Goal: Communication & Community: Answer question/provide support

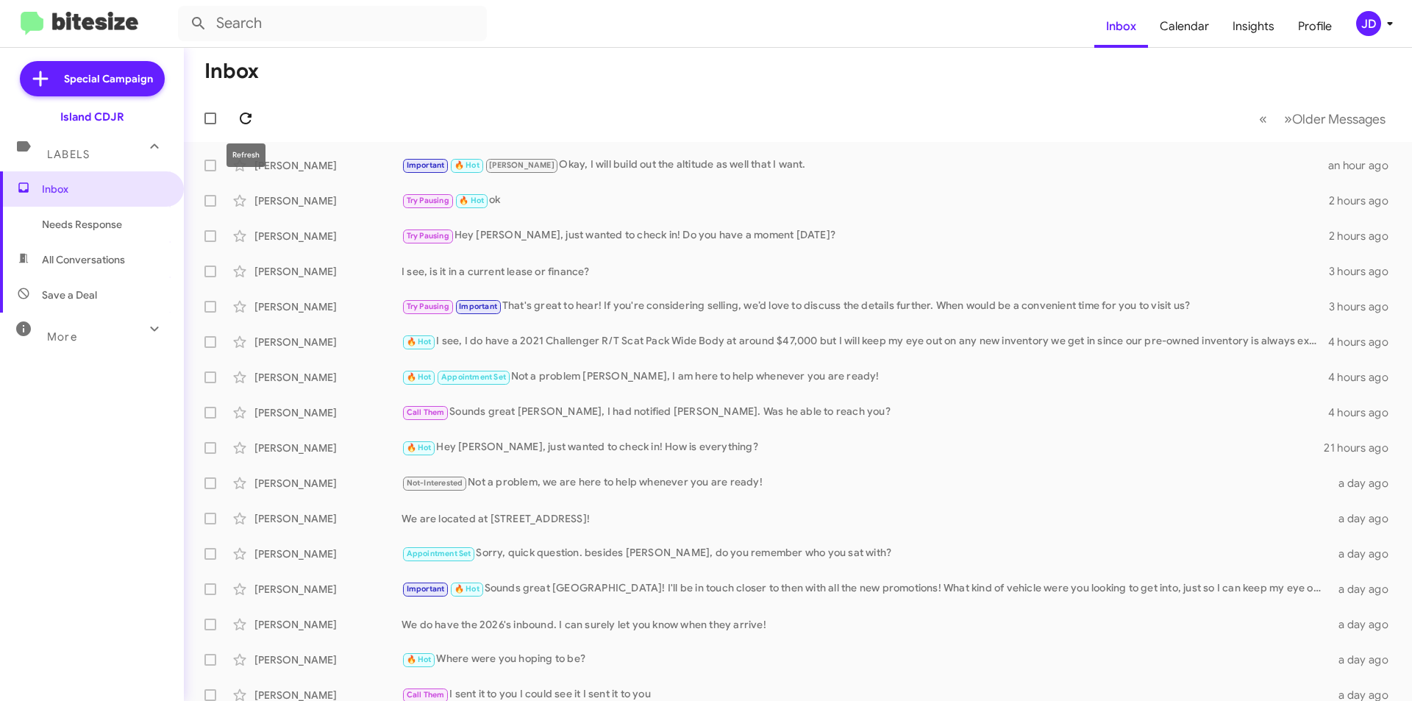
click at [244, 113] on icon at bounding box center [246, 119] width 12 height 12
click at [251, 111] on icon at bounding box center [246, 119] width 18 height 18
click at [248, 124] on icon at bounding box center [246, 119] width 18 height 18
click at [249, 117] on icon at bounding box center [246, 119] width 12 height 12
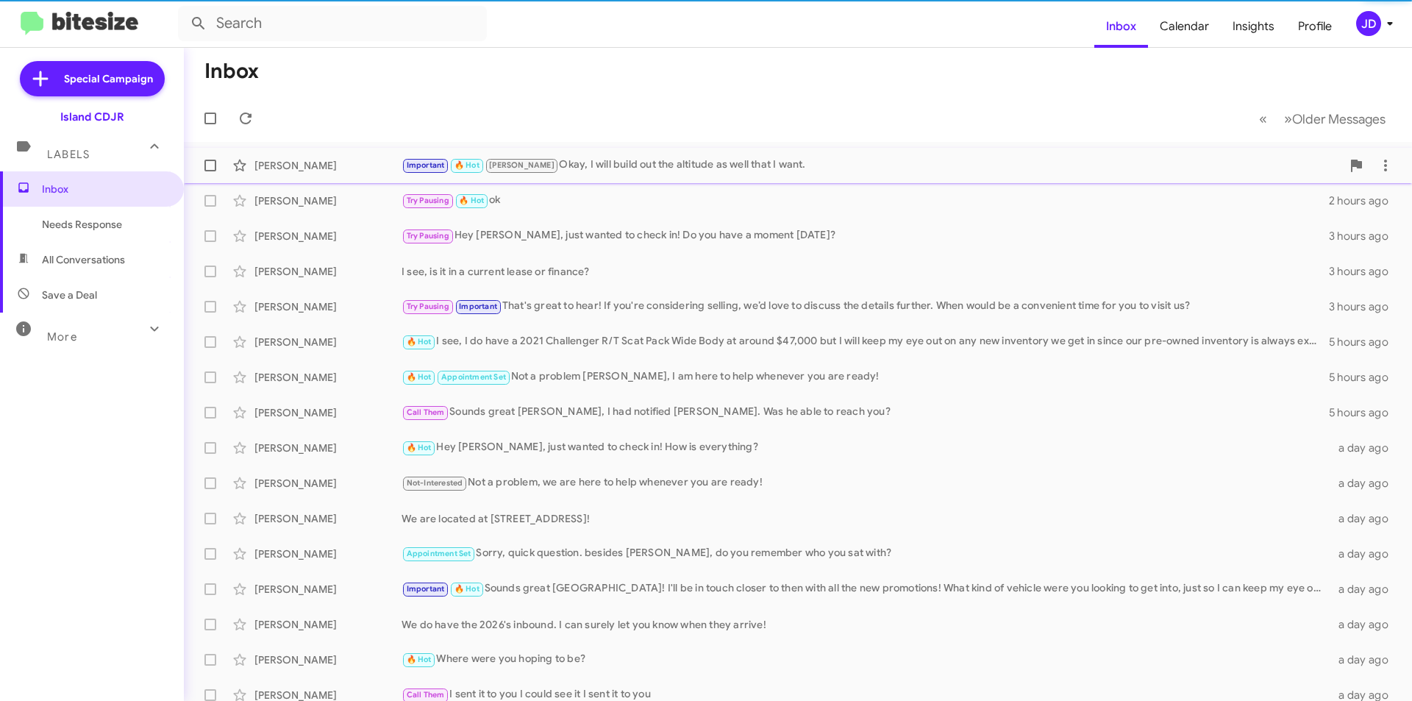
click at [599, 165] on div "Important 🔥 Hot [PERSON_NAME], I will build out the altitude as well that I wan…" at bounding box center [872, 165] width 940 height 17
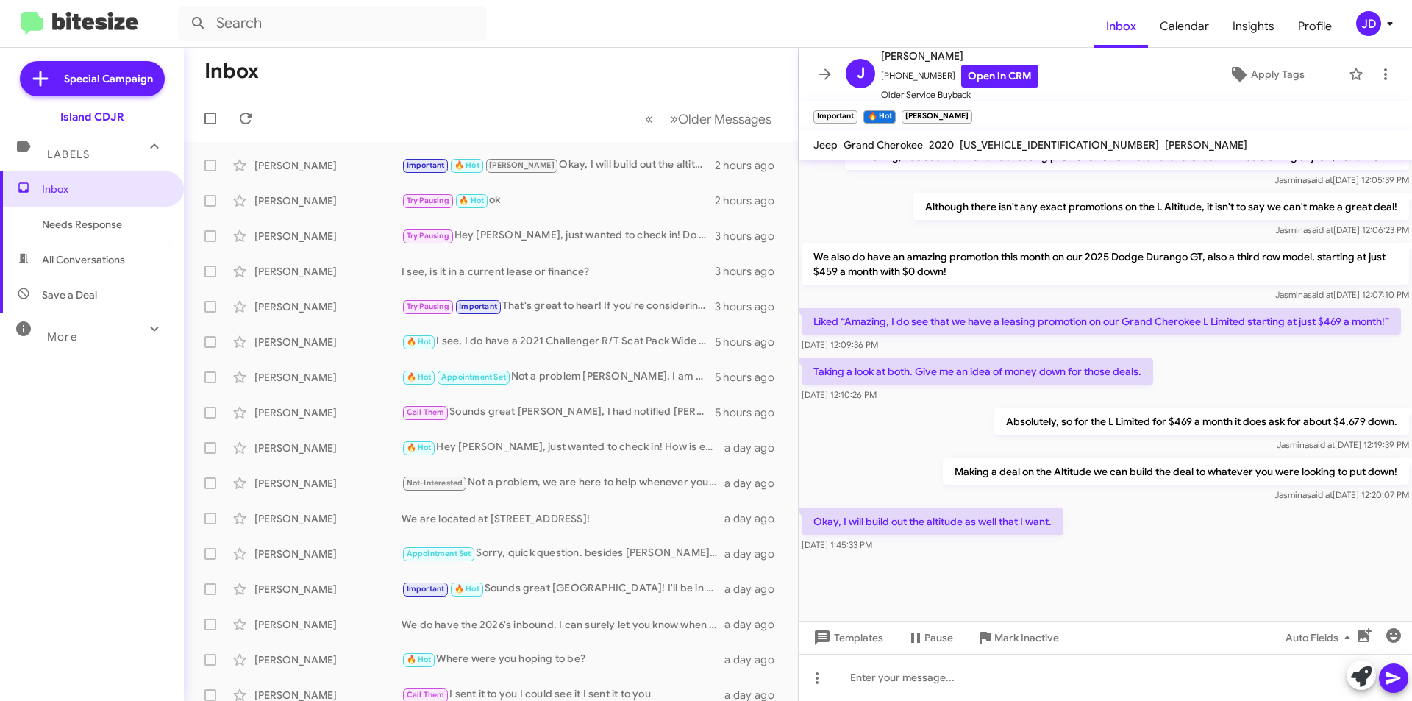
scroll to position [693, 0]
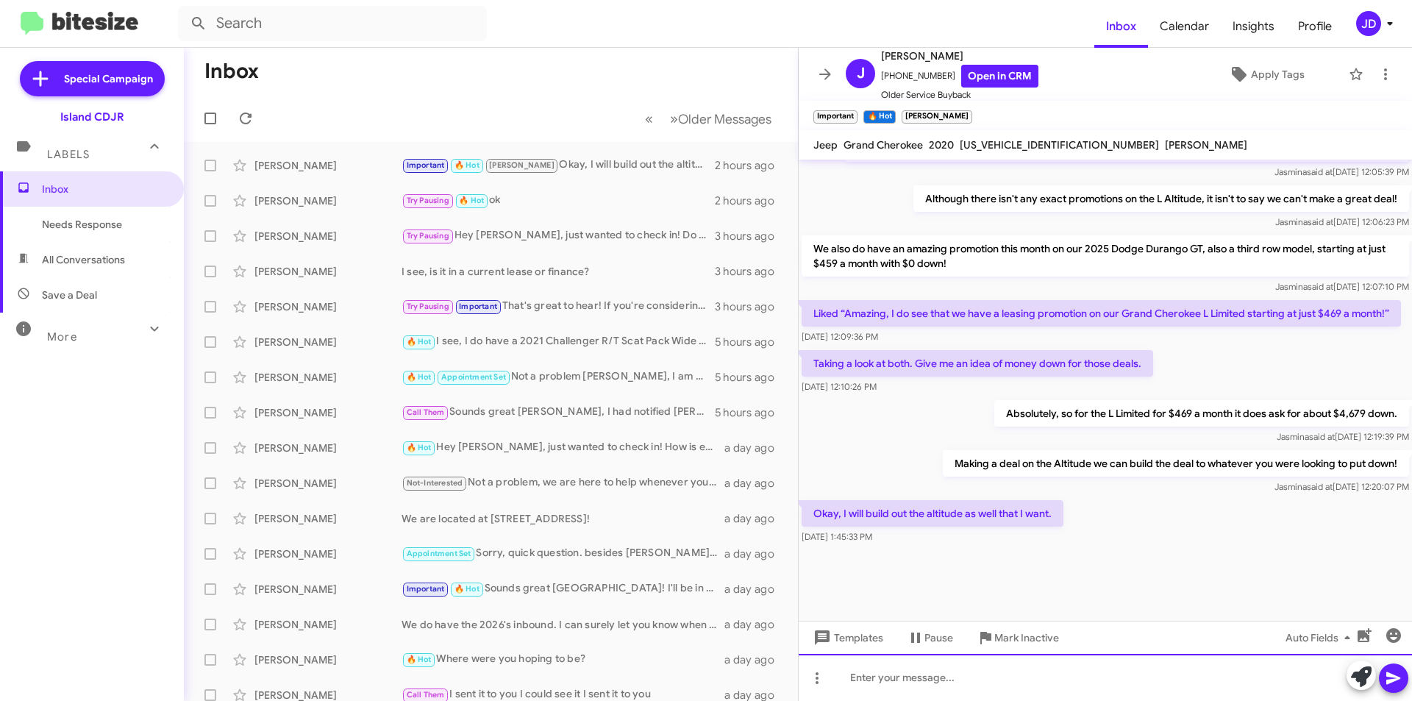
click at [1066, 669] on div at bounding box center [1105, 677] width 613 height 47
click at [1052, 687] on div "Not a problem [PERSON_NAME], I want to place you" at bounding box center [1105, 677] width 613 height 47
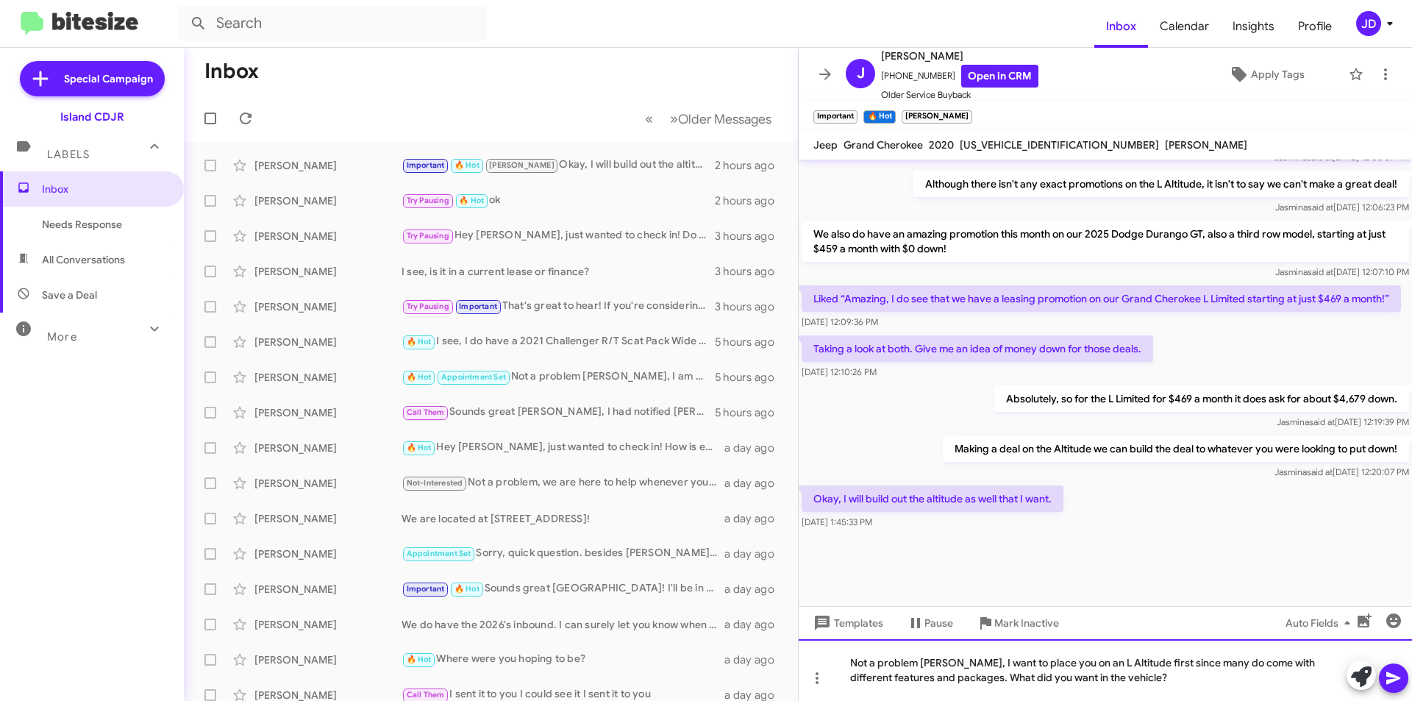
click at [949, 682] on div "Not a problem [PERSON_NAME], I want to place you on an L Altitude first since m…" at bounding box center [1105, 670] width 613 height 62
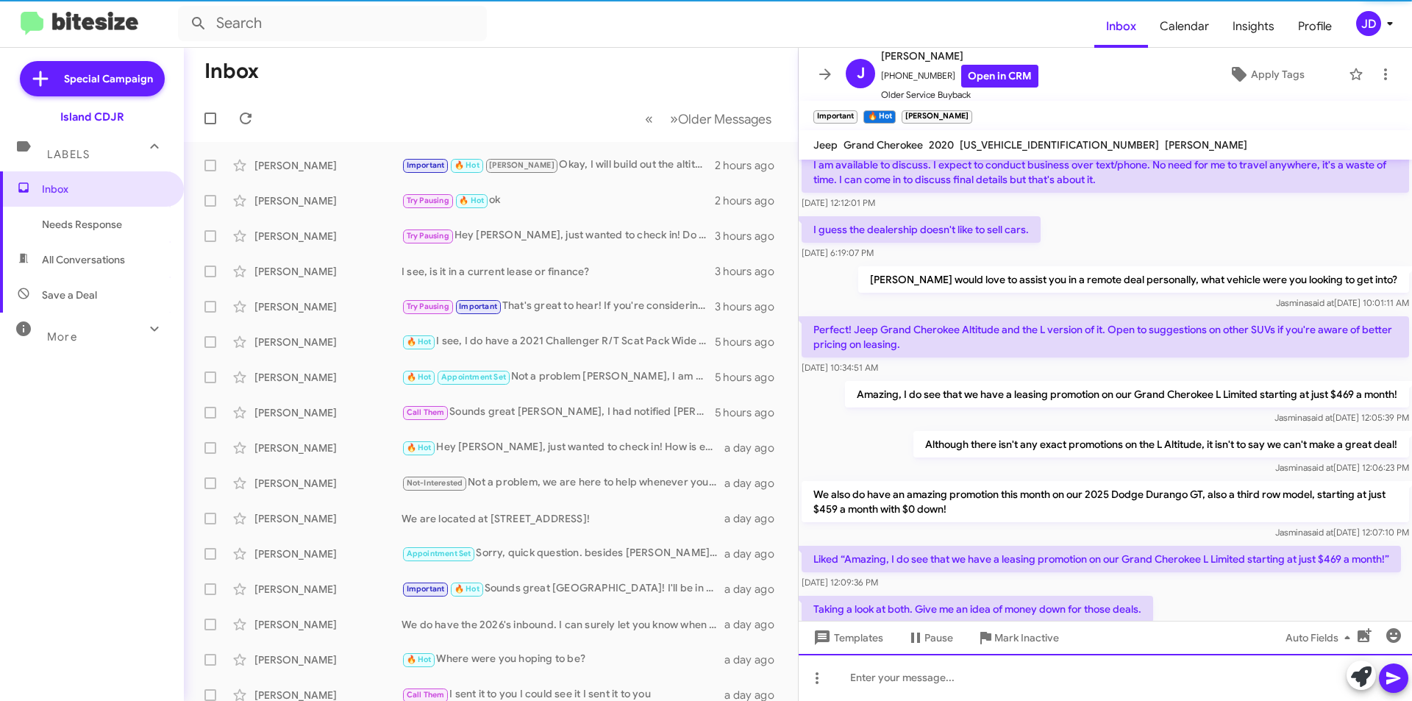
scroll to position [1303, 0]
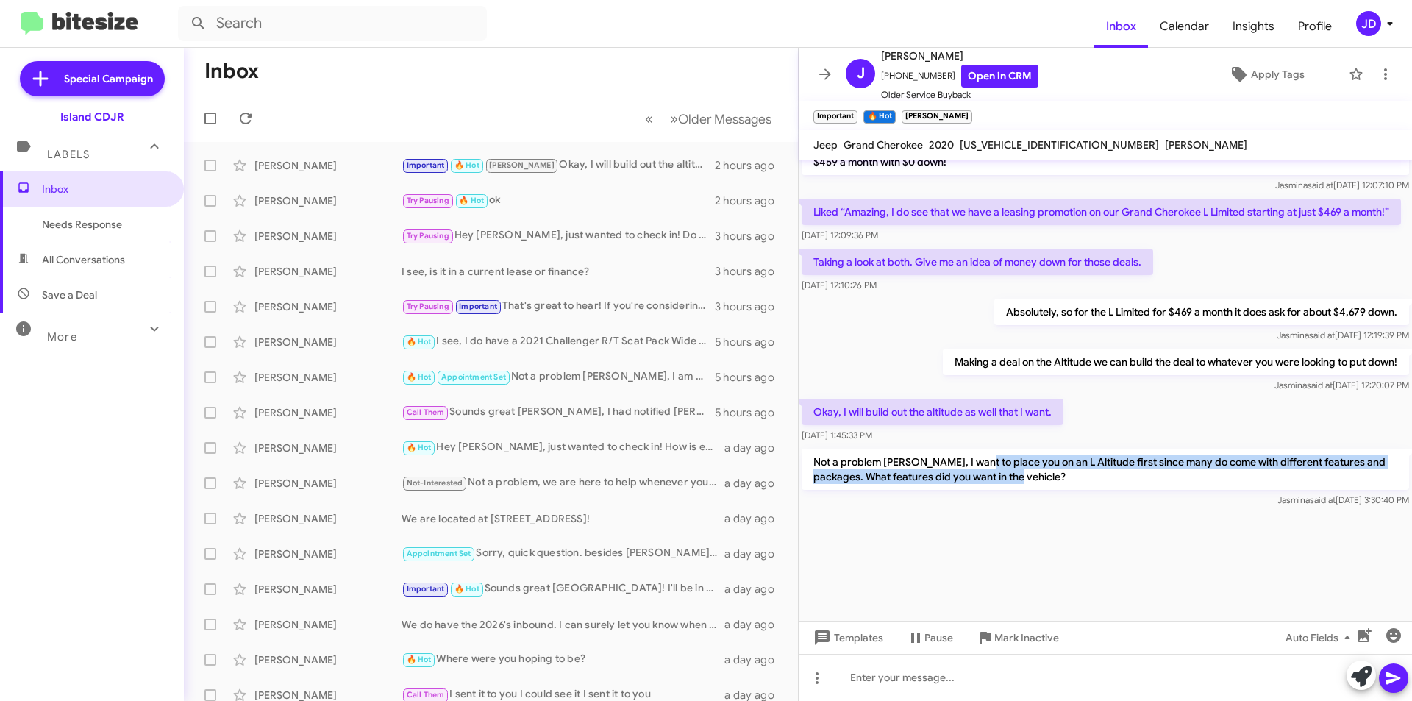
drag, startPoint x: 979, startPoint y: 463, endPoint x: 1177, endPoint y: 482, distance: 198.7
click at [1177, 482] on p "Not a problem [PERSON_NAME], I want to place you on an L Altitude first since m…" at bounding box center [1105, 469] width 607 height 41
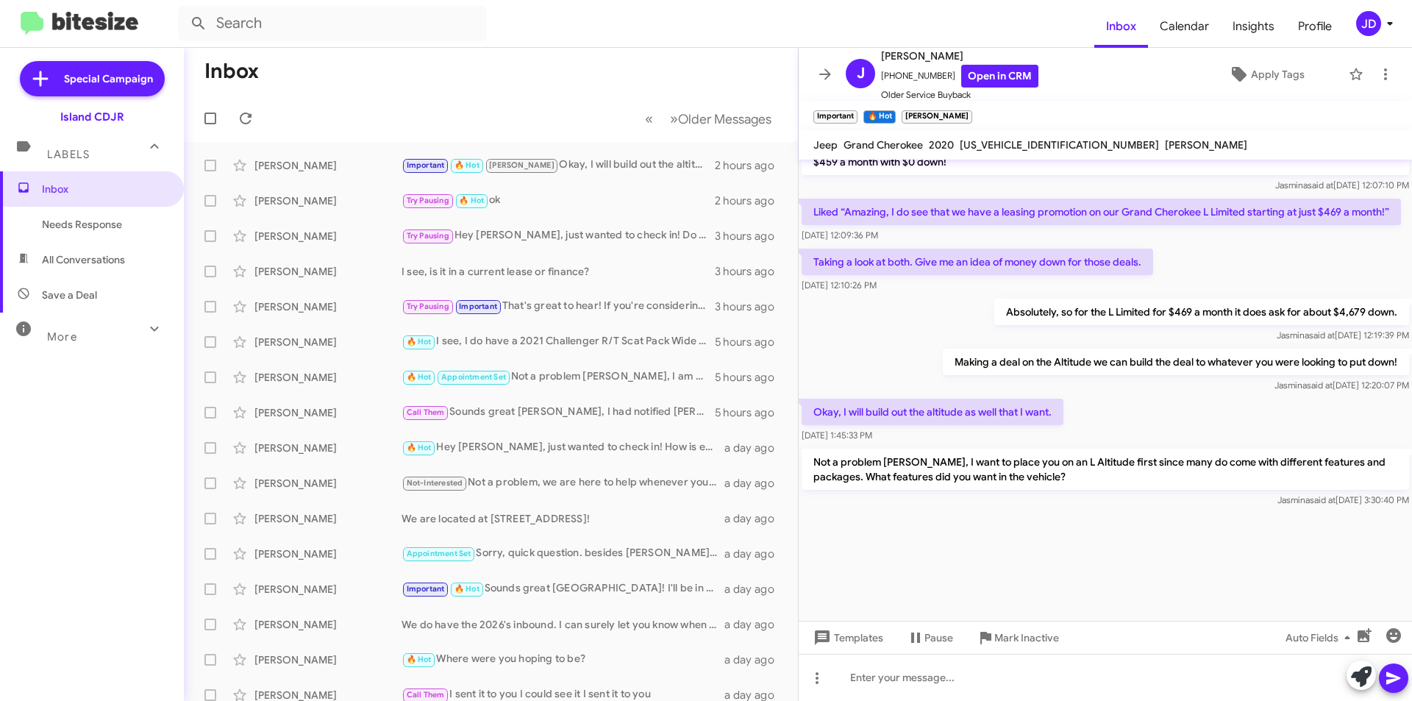
drag, startPoint x: 1177, startPoint y: 482, endPoint x: 1166, endPoint y: 440, distance: 43.3
click at [1166, 440] on div "Okay, I will build out the altitude as well that I want. [DATE] 1:45:33 PM" at bounding box center [1105, 421] width 613 height 50
drag, startPoint x: 1166, startPoint y: 440, endPoint x: 1190, endPoint y: 485, distance: 51.6
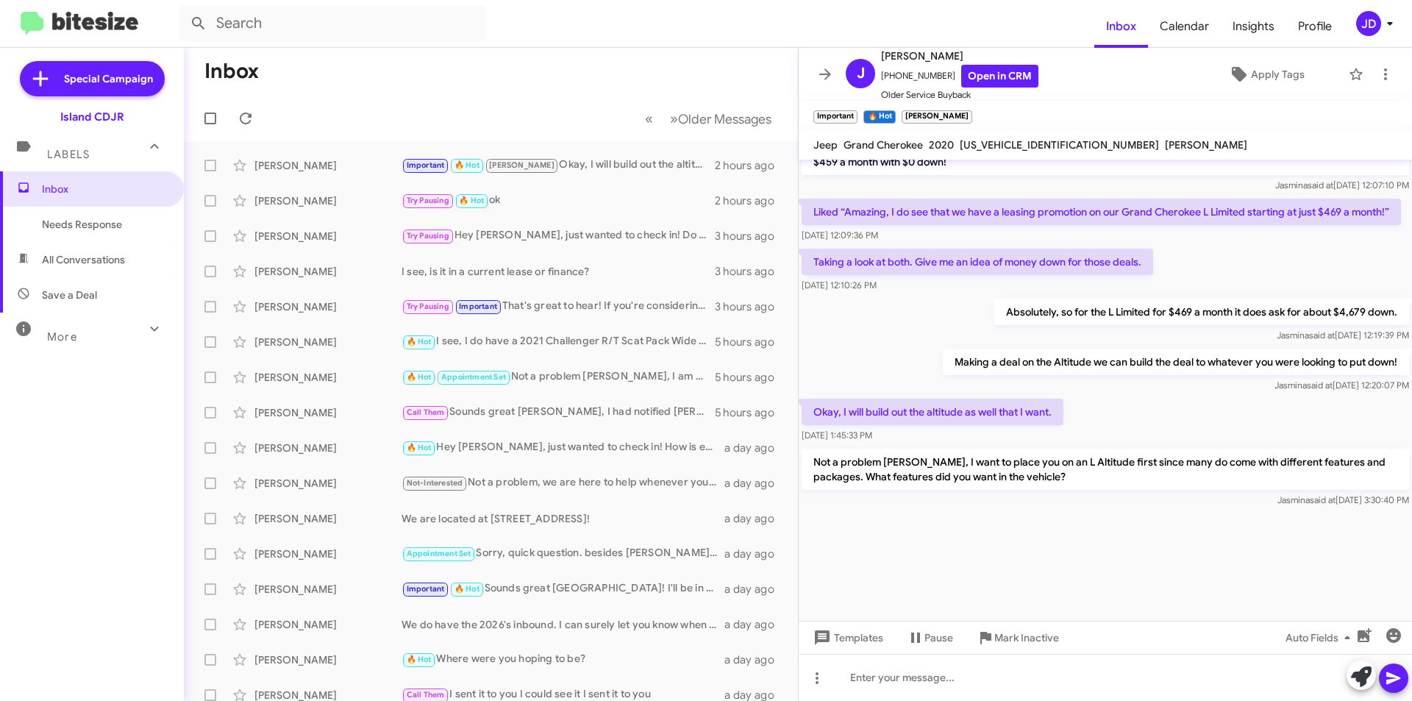
click at [1183, 482] on p "Not a problem [PERSON_NAME], I want to place you on an L Altitude first since m…" at bounding box center [1105, 469] width 607 height 41
drag, startPoint x: 1183, startPoint y: 482, endPoint x: 1010, endPoint y: 433, distance: 180.4
click at [1010, 433] on div "[DATE] 1:45:33 PM" at bounding box center [933, 435] width 262 height 15
click at [827, 70] on icon at bounding box center [825, 74] width 18 height 18
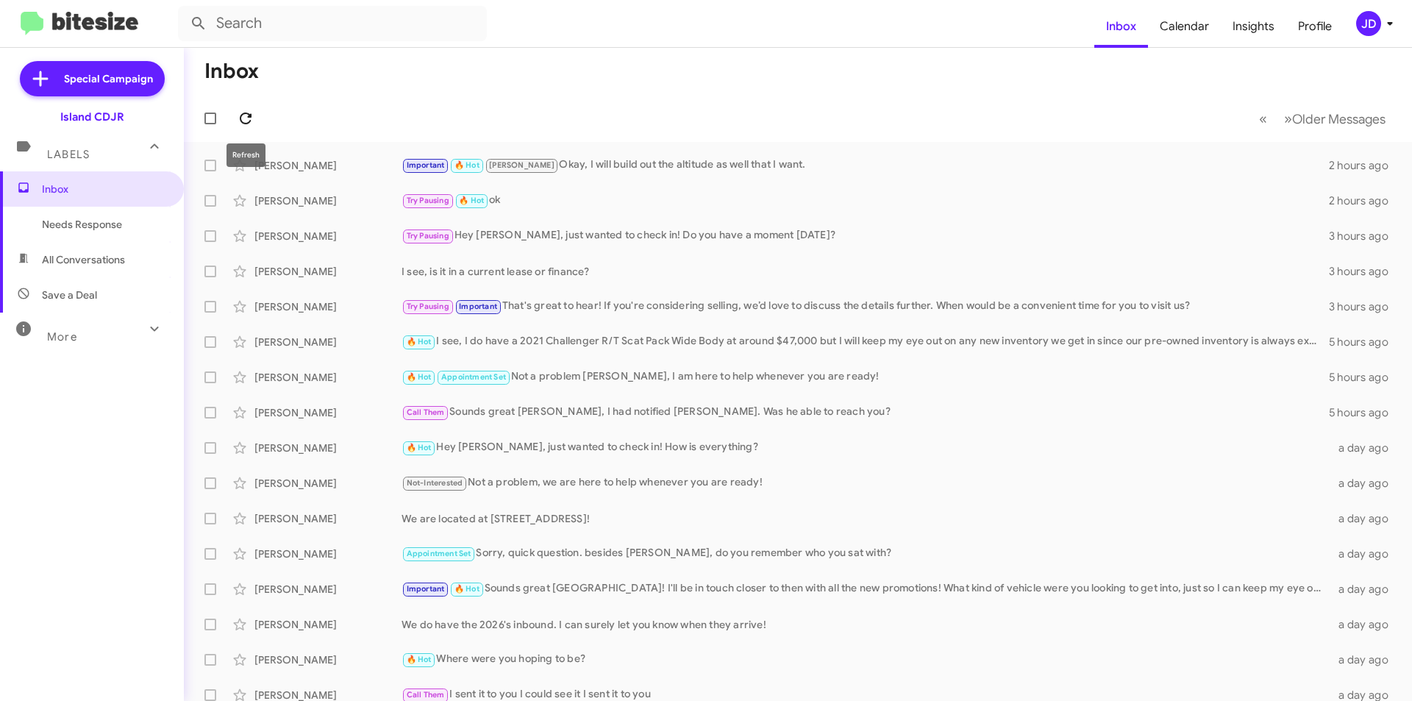
click at [249, 117] on icon at bounding box center [246, 119] width 12 height 12
click at [246, 110] on icon at bounding box center [246, 119] width 18 height 18
click at [247, 117] on icon at bounding box center [246, 119] width 18 height 18
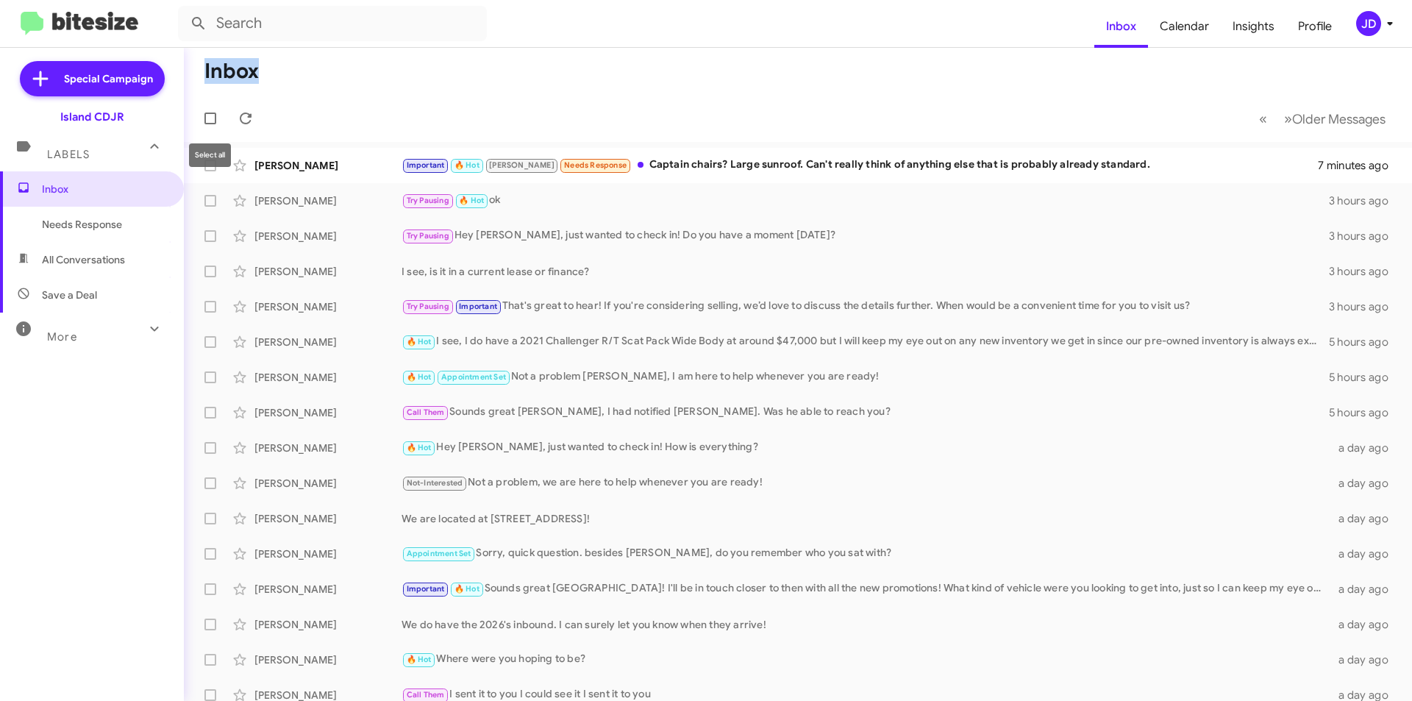
drag, startPoint x: 772, startPoint y: 124, endPoint x: 193, endPoint y: 79, distance: 580.5
click at [193, 79] on mat-toolbar "Inbox « Previous » Next Older Messages" at bounding box center [798, 95] width 1228 height 94
click at [196, 74] on mat-toolbar-row "Inbox" at bounding box center [798, 71] width 1228 height 47
drag, startPoint x: 196, startPoint y: 74, endPoint x: 289, endPoint y: 81, distance: 93.7
click at [289, 81] on mat-toolbar-row "Inbox" at bounding box center [798, 71] width 1228 height 47
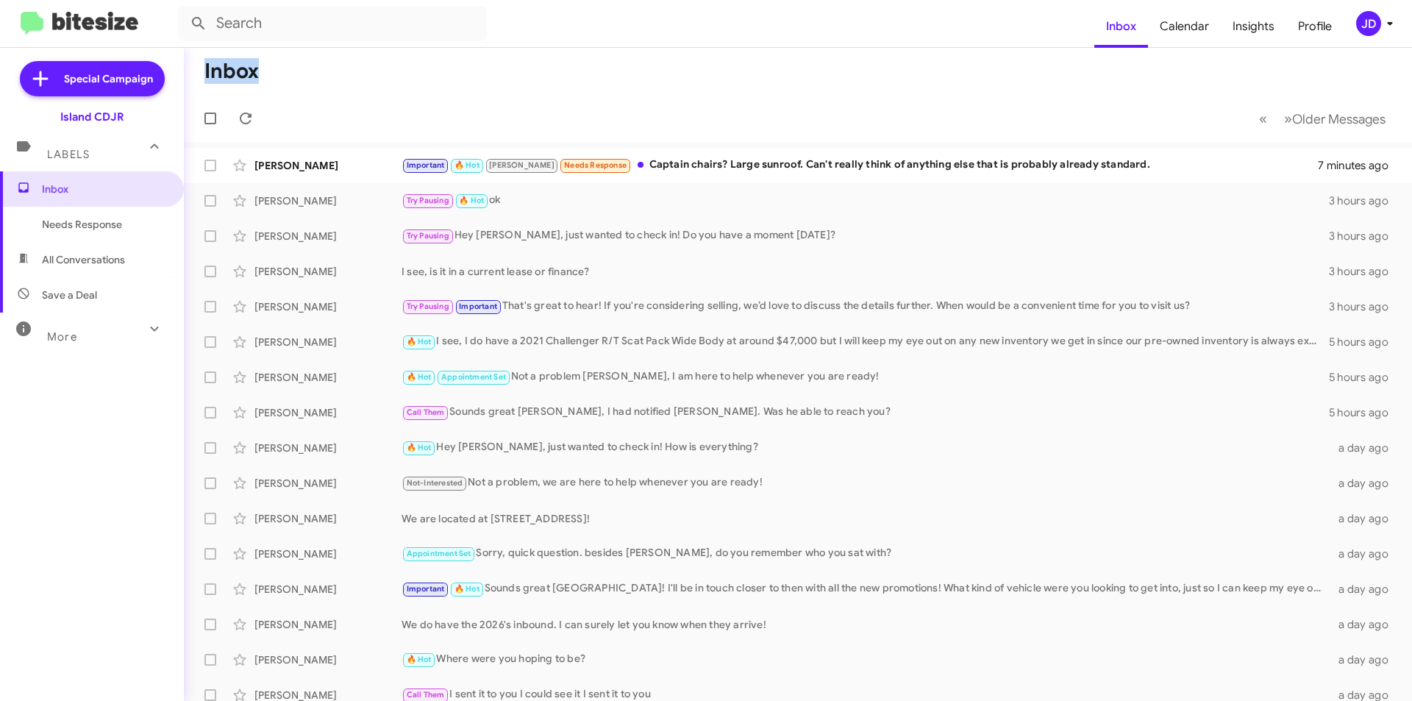
click at [289, 81] on mat-toolbar-row "Inbox" at bounding box center [798, 71] width 1228 height 47
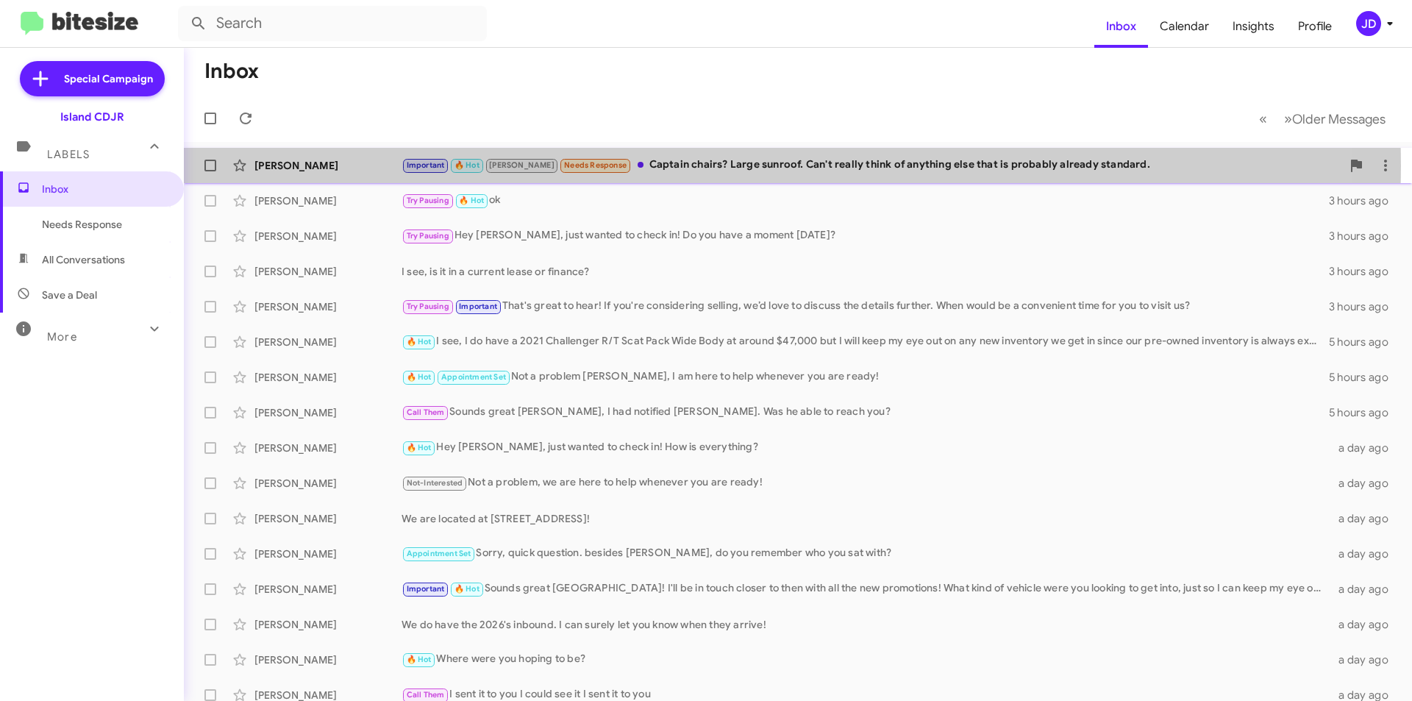
click at [564, 165] on span "Needs Response" at bounding box center [595, 165] width 63 height 10
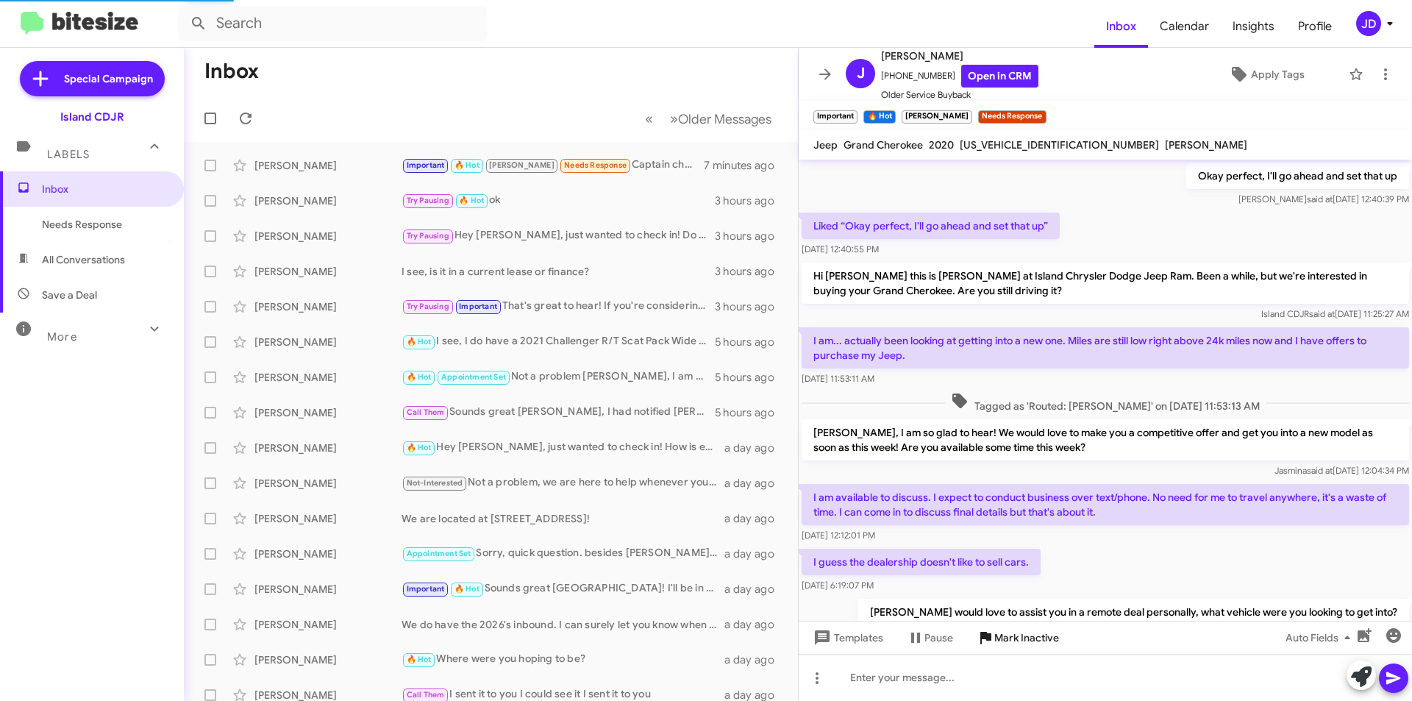
scroll to position [678, 0]
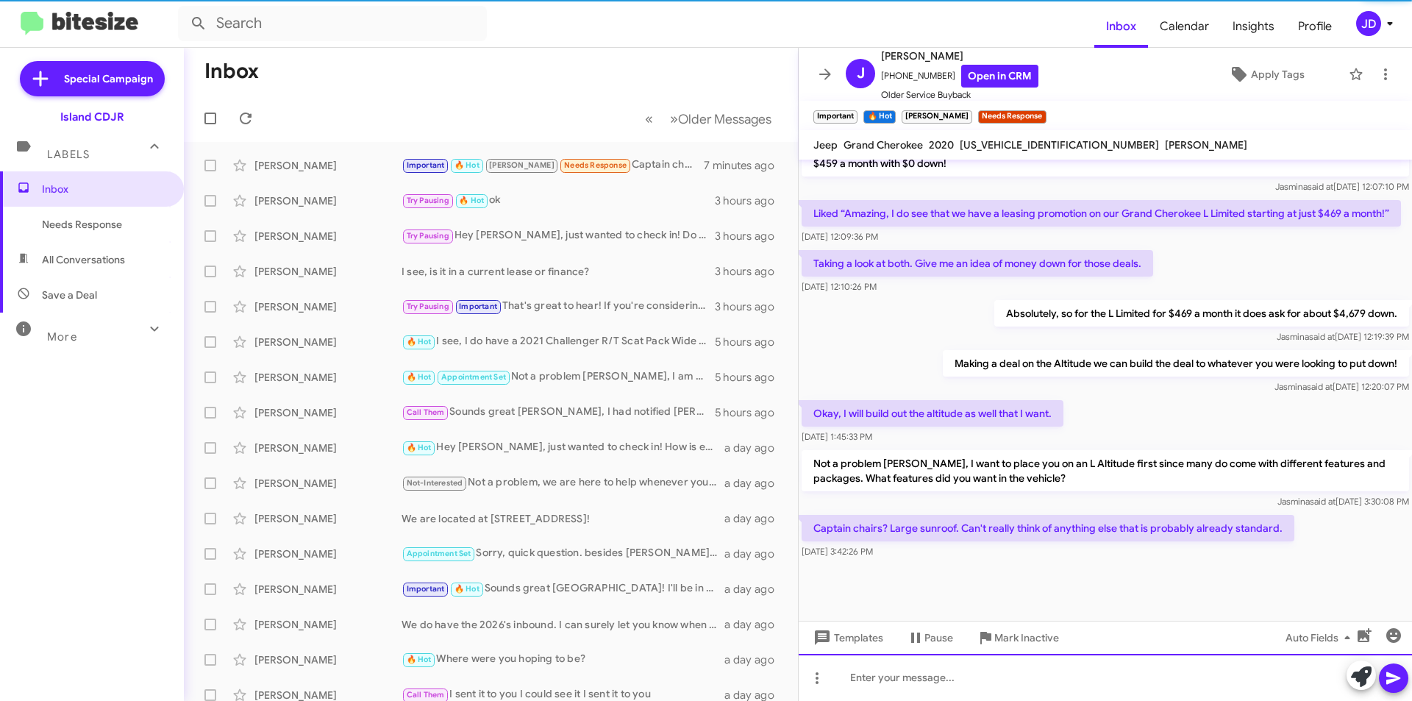
click at [1021, 669] on div at bounding box center [1105, 677] width 613 height 47
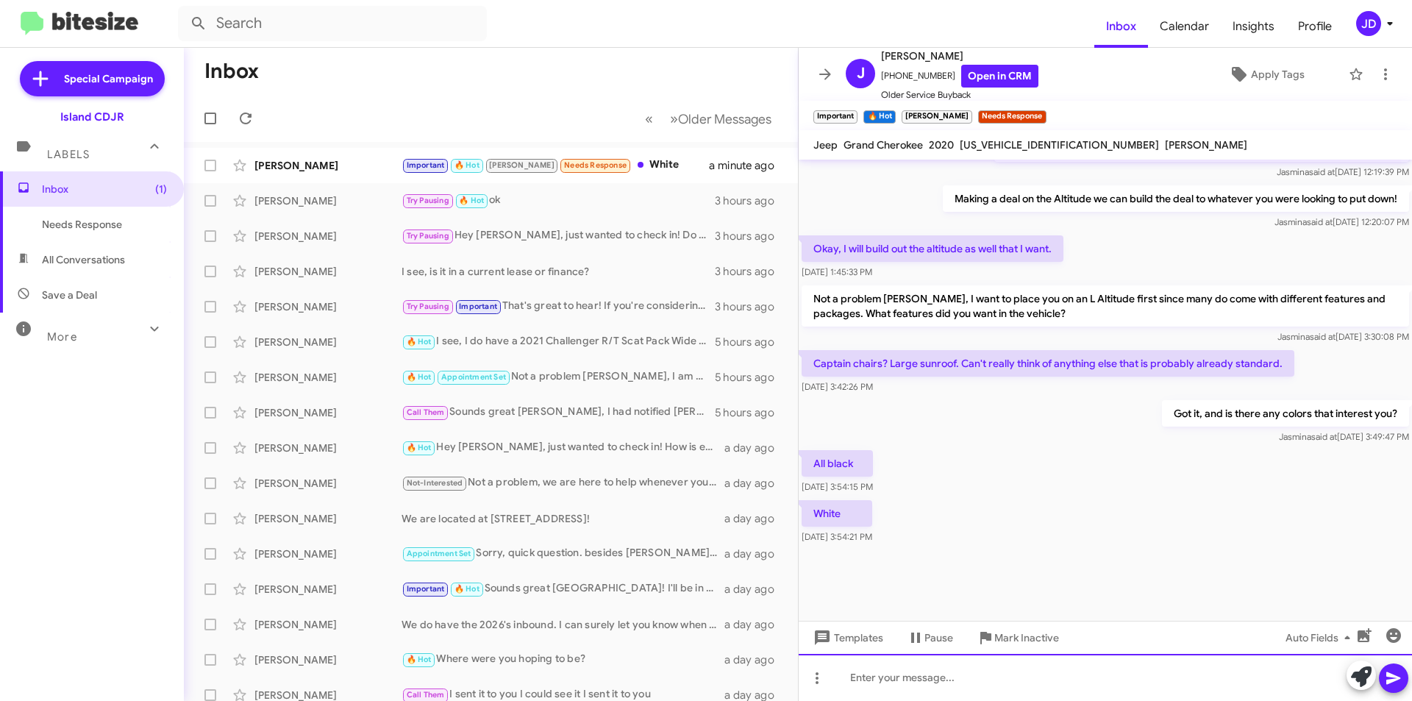
scroll to position [693, 0]
click at [641, 165] on div "Important 🔥 Hot [PERSON_NAME] Needs Response White" at bounding box center [565, 165] width 326 height 17
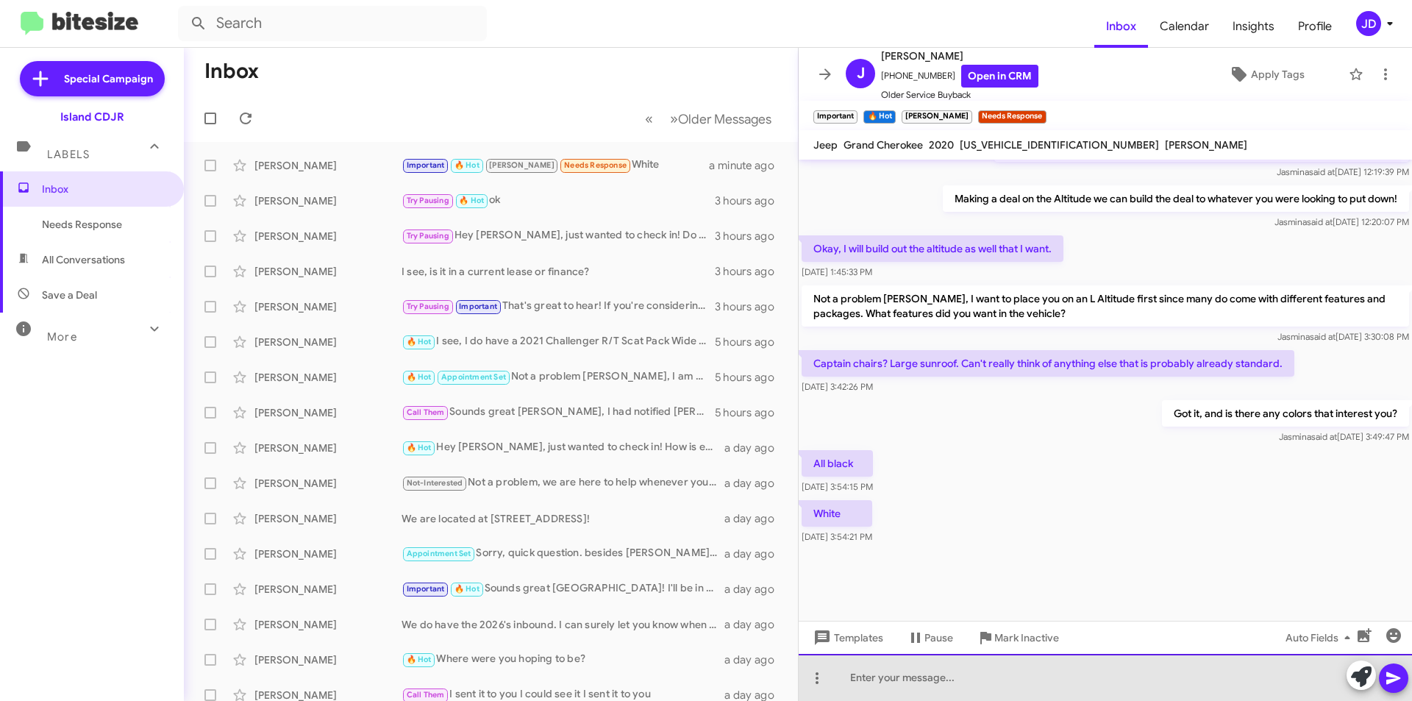
click at [1004, 688] on div at bounding box center [1105, 677] width 613 height 47
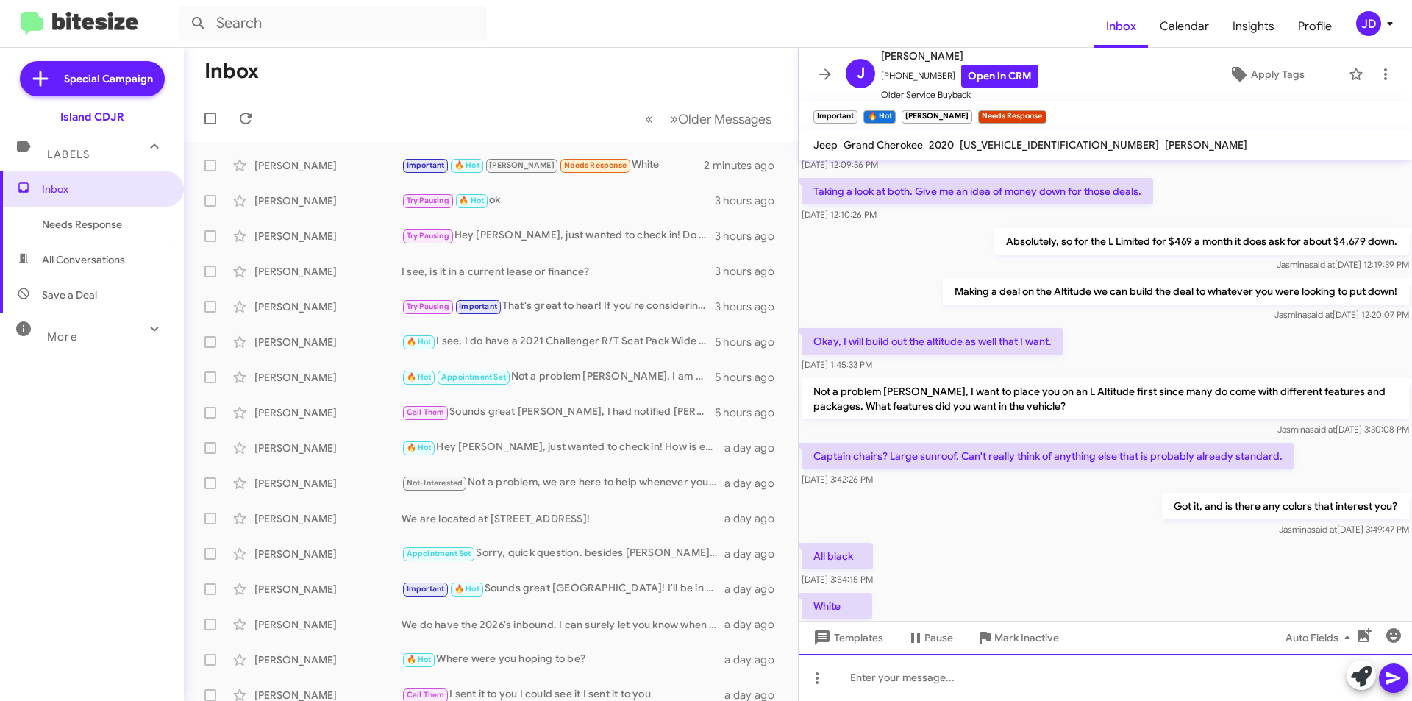
scroll to position [1533, 0]
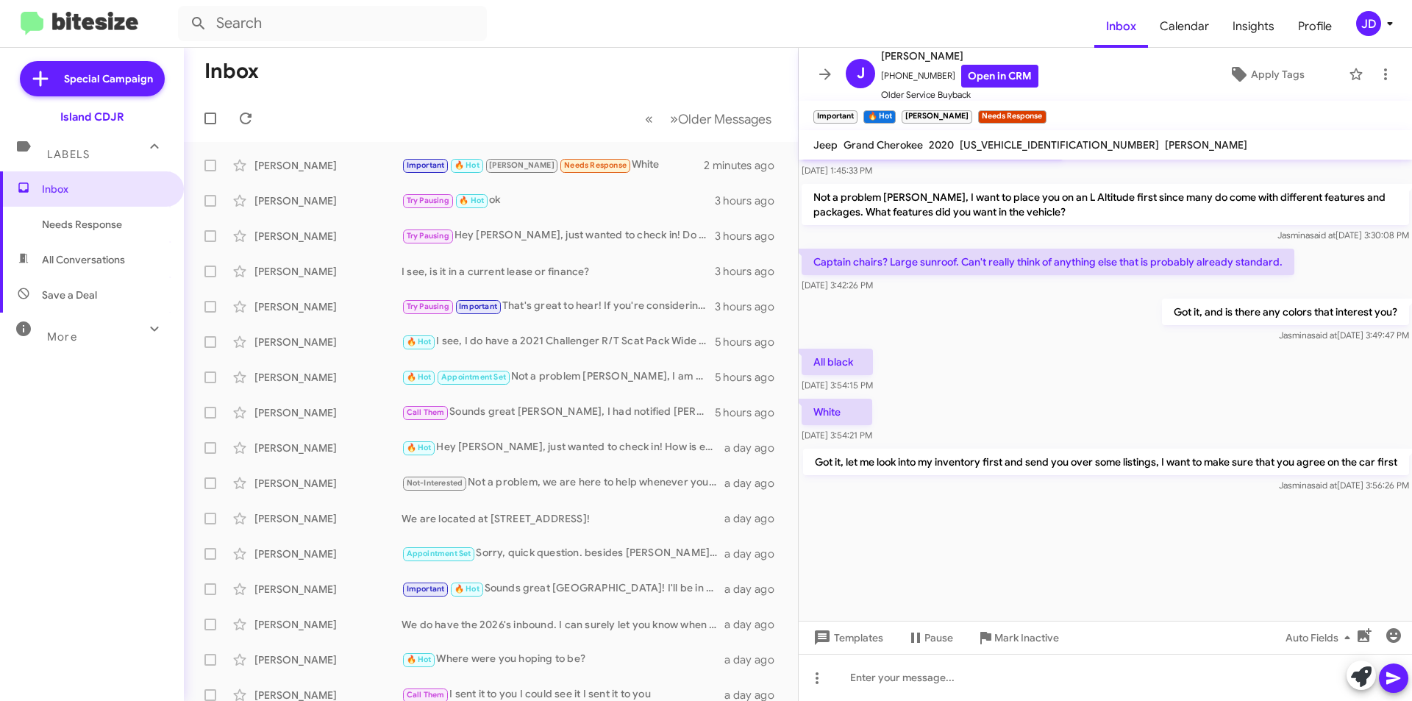
click at [1006, 402] on div "White [DATE] 3:54:21 PM" at bounding box center [1105, 421] width 613 height 50
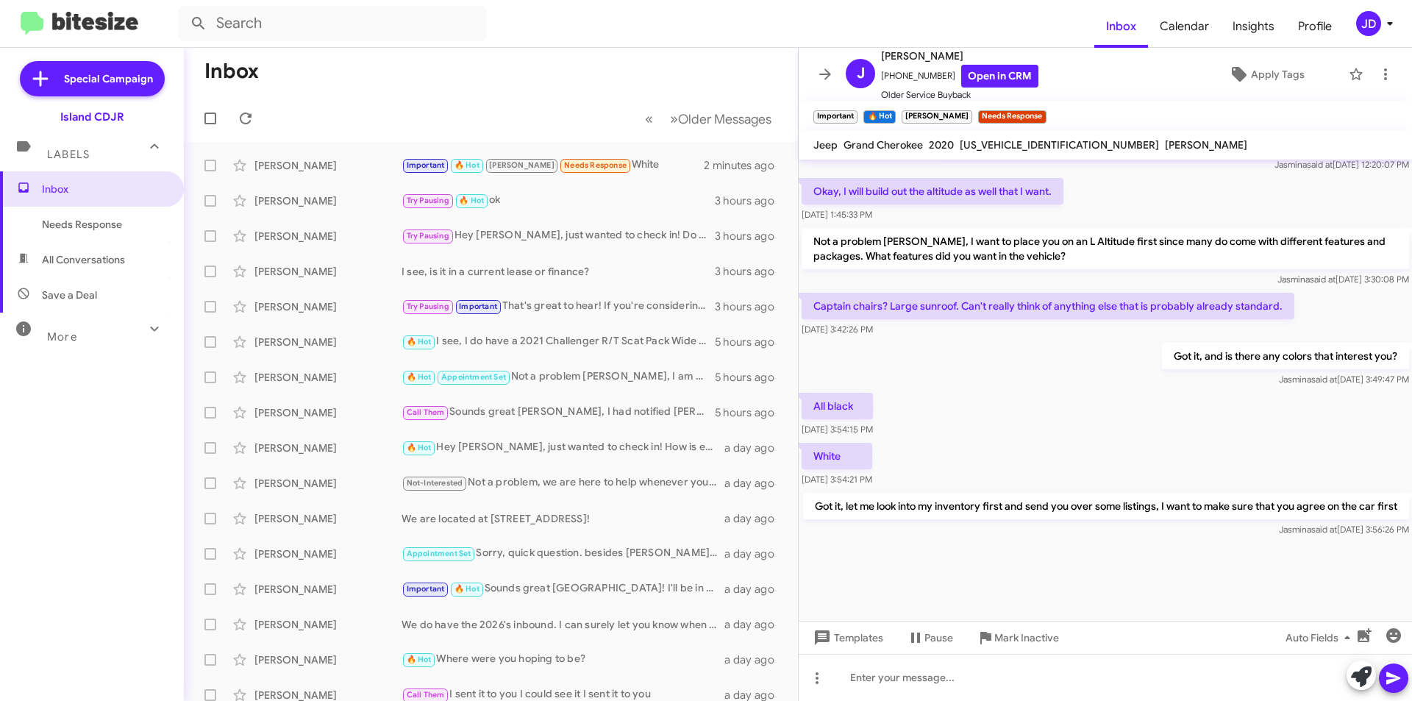
scroll to position [1385, 0]
